Goal: Information Seeking & Learning: Learn about a topic

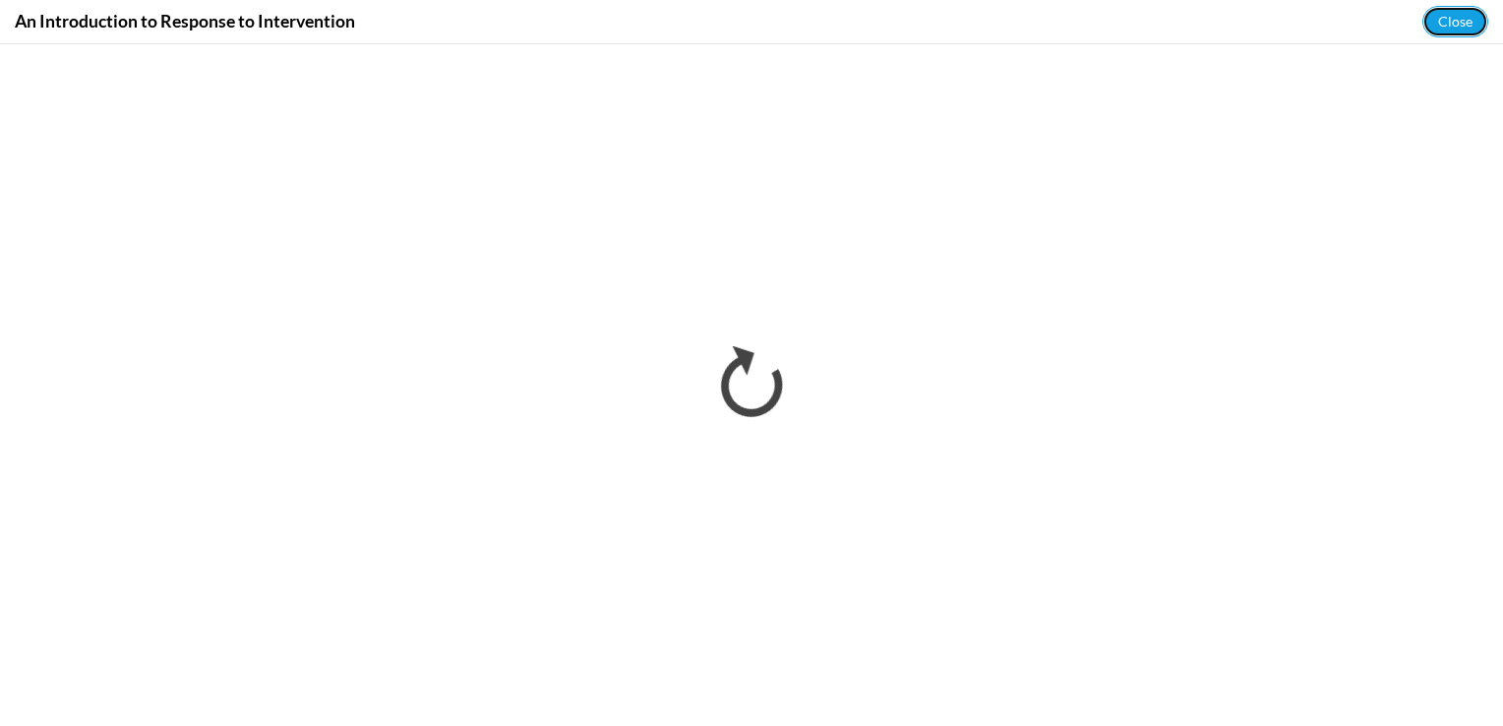
click at [1450, 20] on button "Close" at bounding box center [1455, 21] width 66 height 31
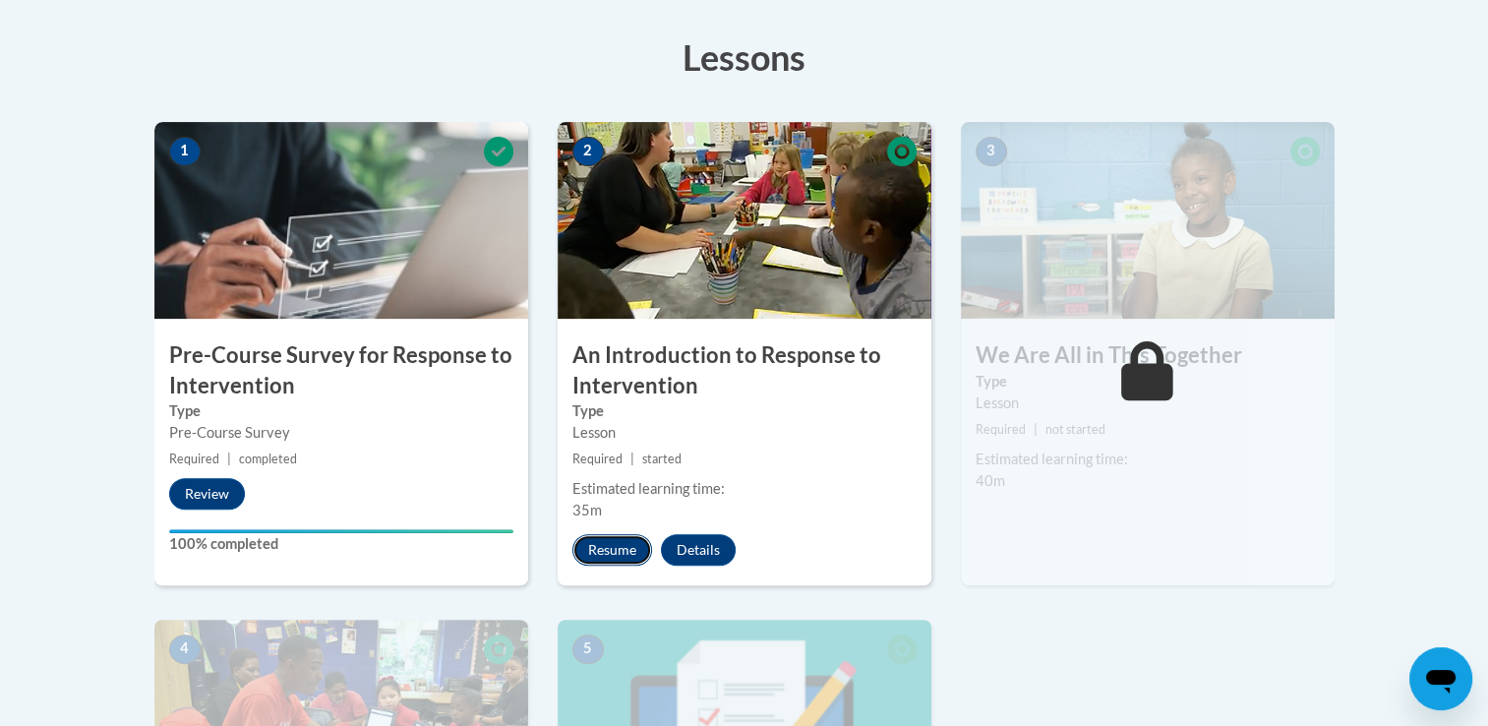
click at [604, 545] on button "Resume" at bounding box center [612, 549] width 80 height 31
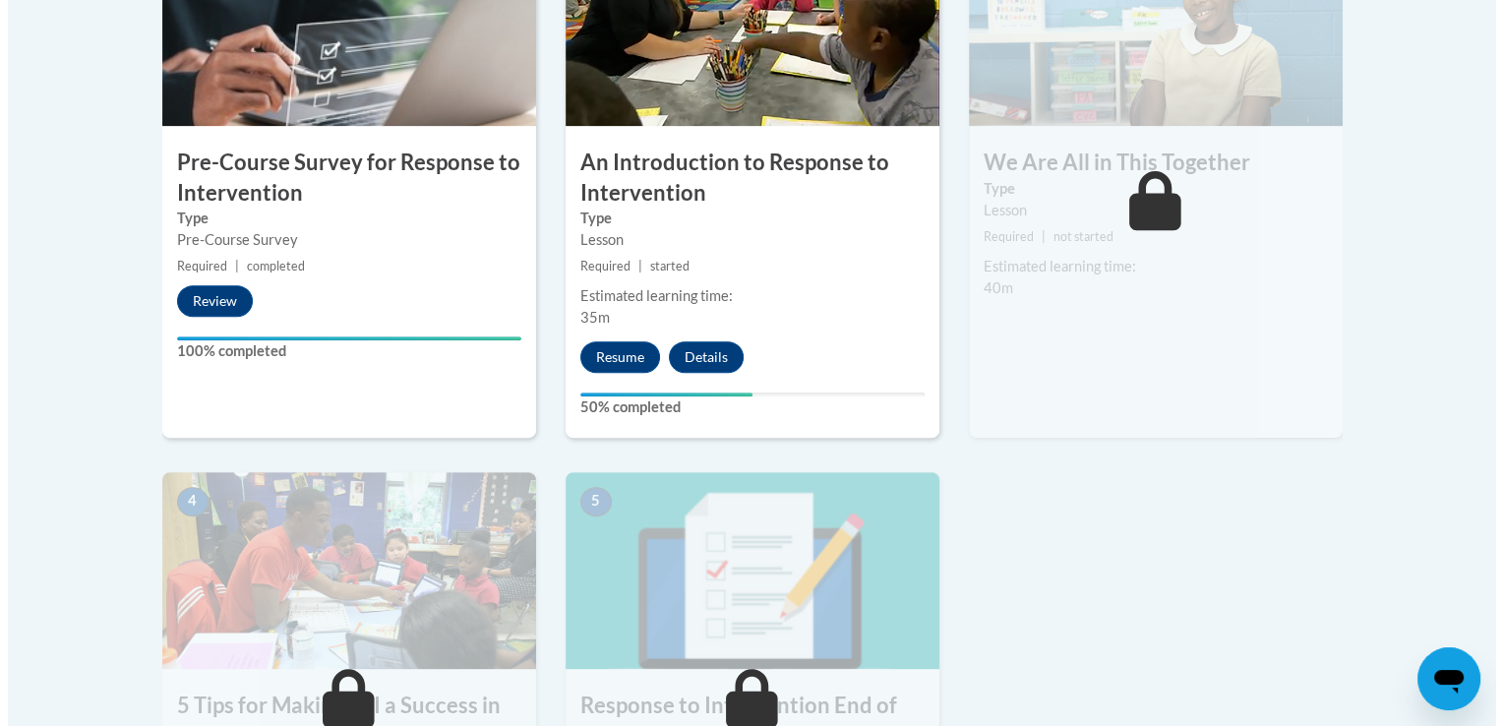
scroll to position [732, 0]
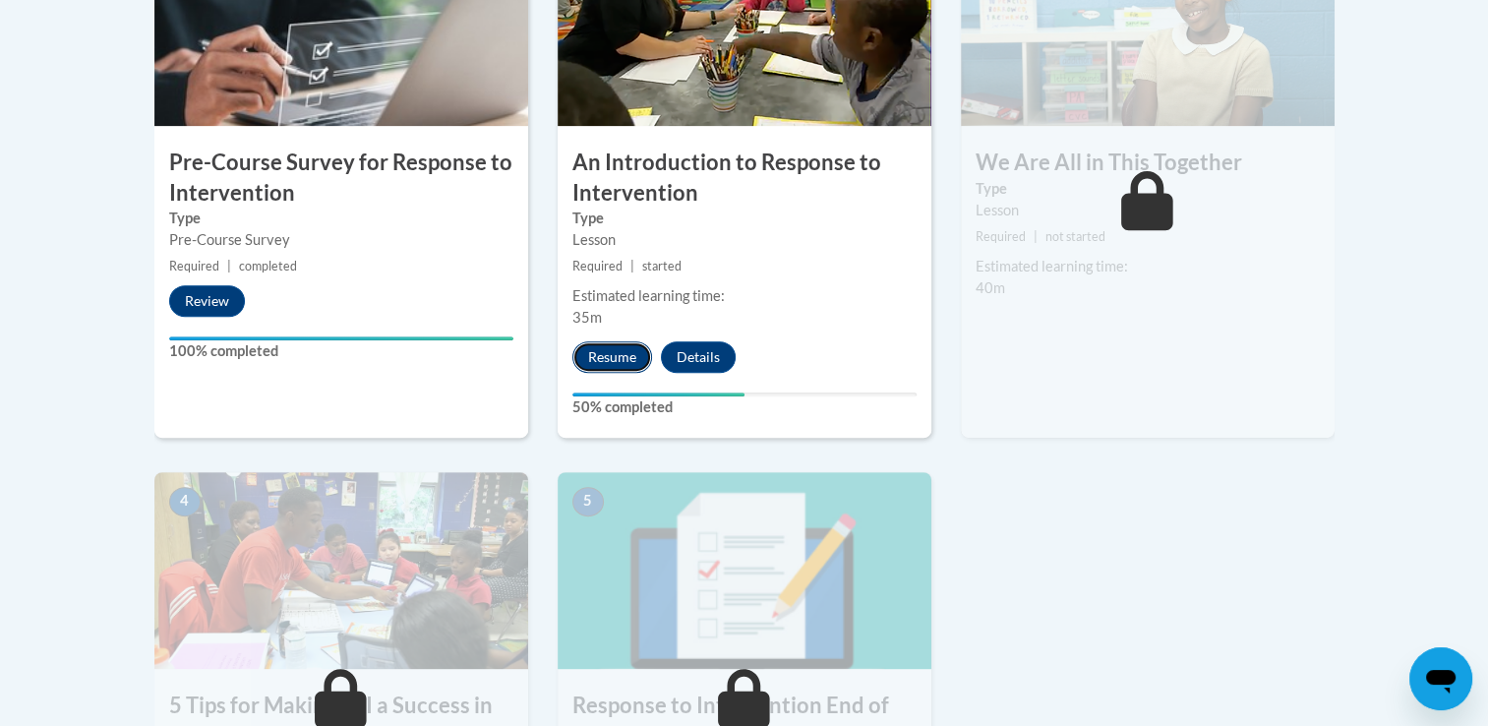
click at [611, 351] on button "Resume" at bounding box center [612, 356] width 80 height 31
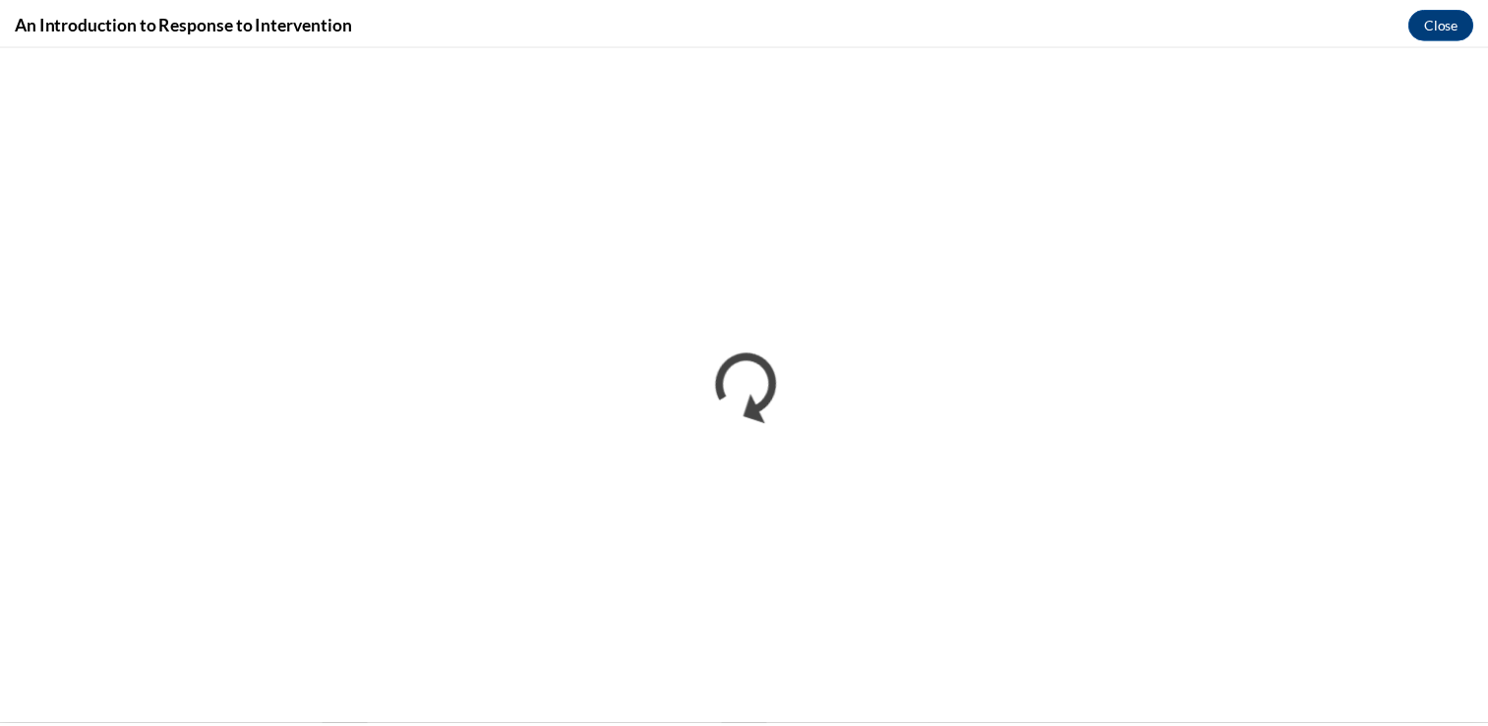
scroll to position [0, 0]
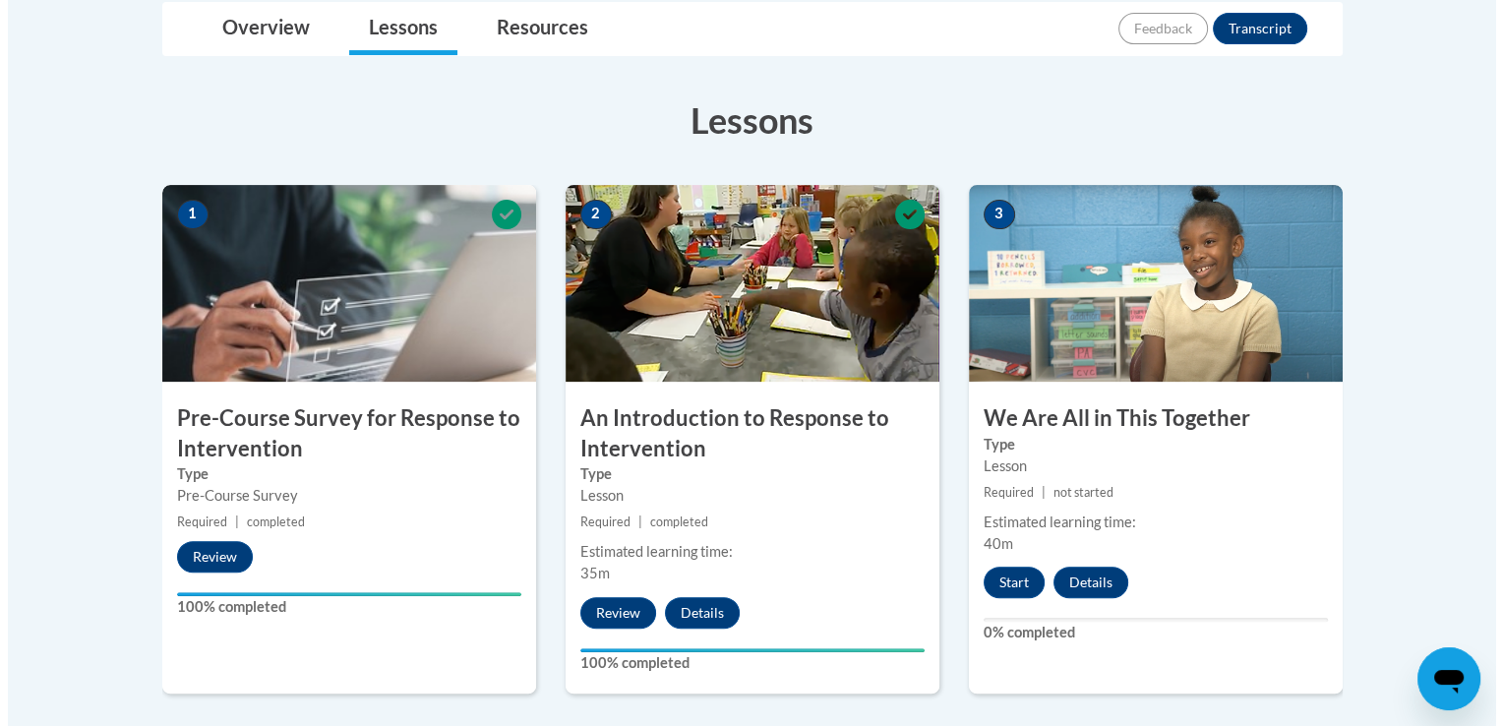
scroll to position [478, 0]
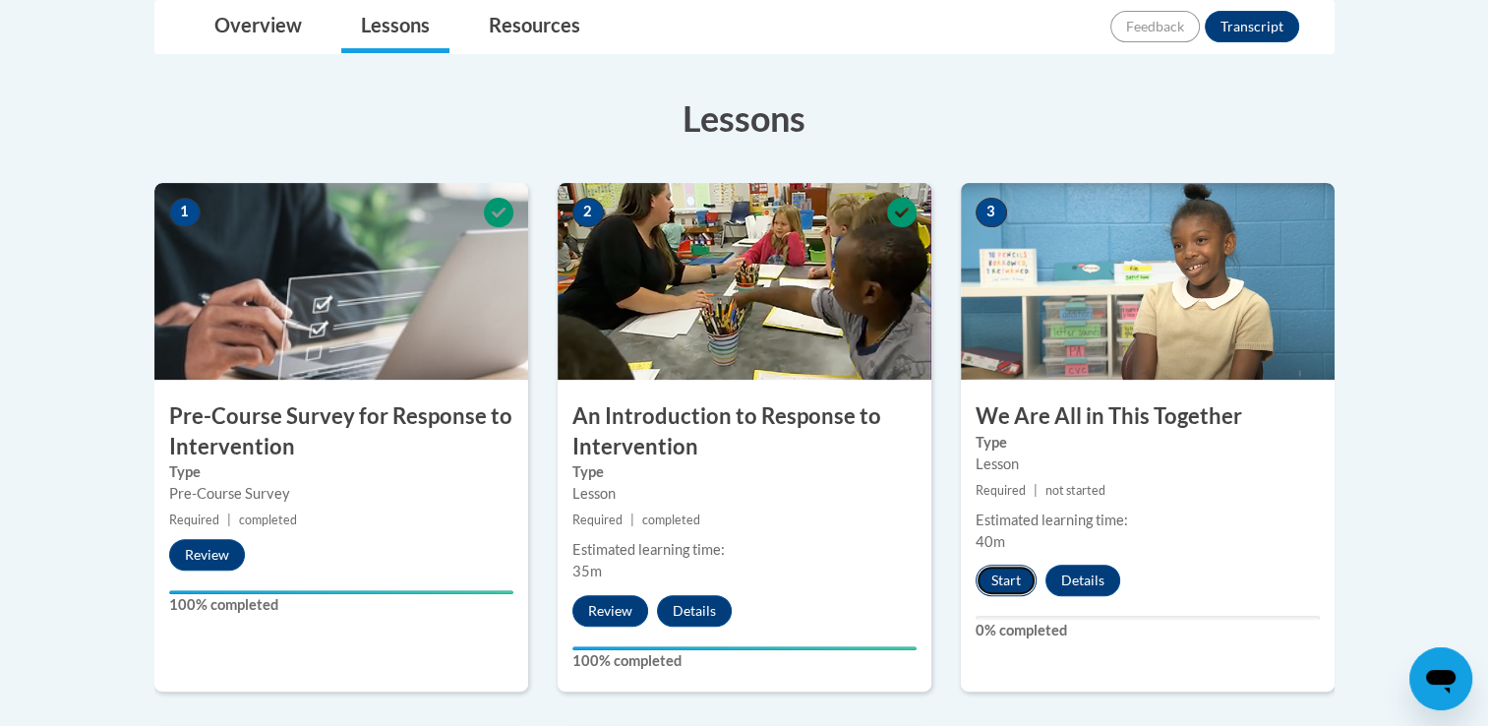
click at [1007, 580] on button "Start" at bounding box center [1006, 580] width 61 height 31
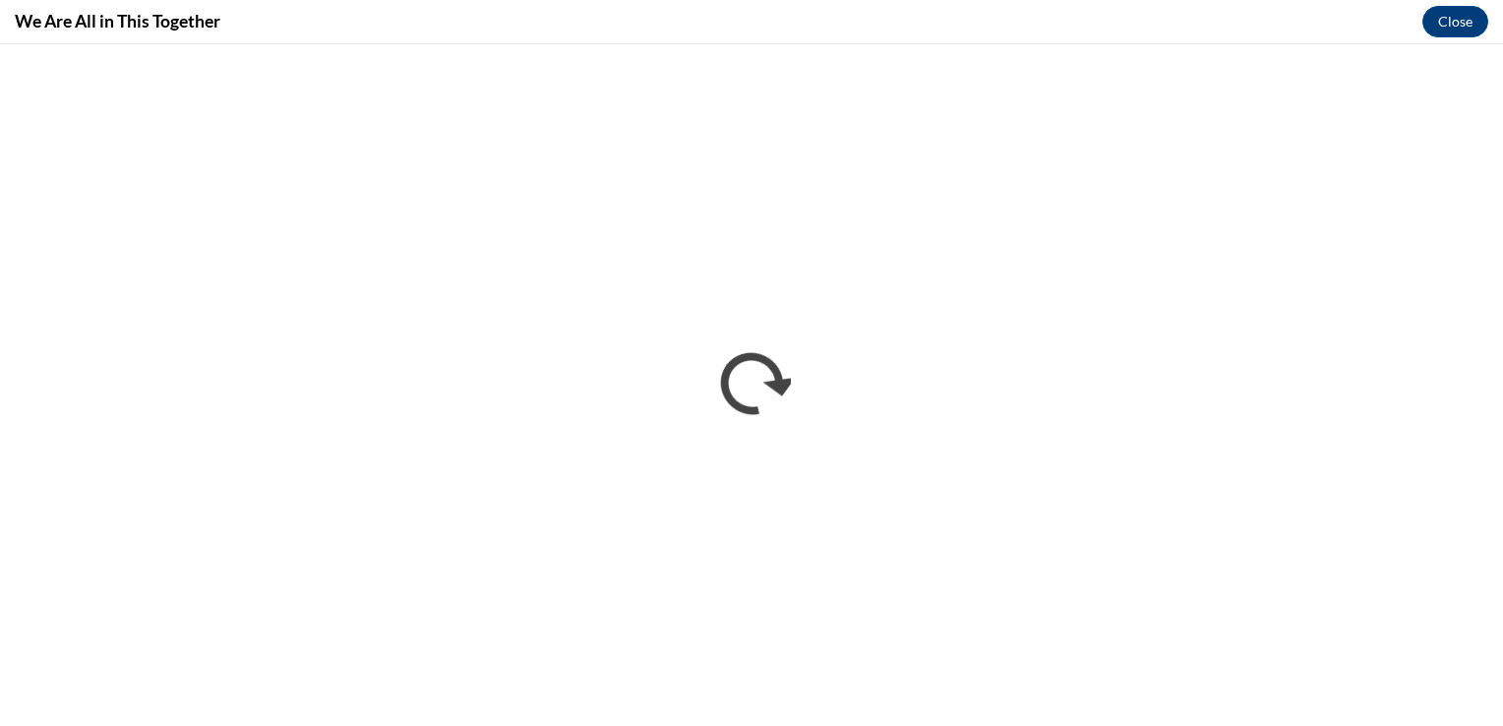
scroll to position [0, 0]
